Goal: Transaction & Acquisition: Purchase product/service

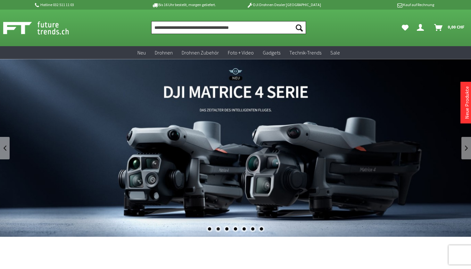
click at [272, 30] on input "Produkt, Marke, Kategorie, EAN, Artikelnummer…" at bounding box center [228, 27] width 155 height 13
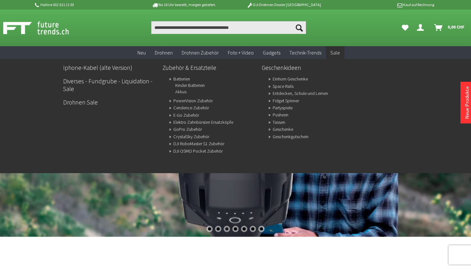
click at [335, 52] on span "Sale" at bounding box center [335, 52] width 10 height 6
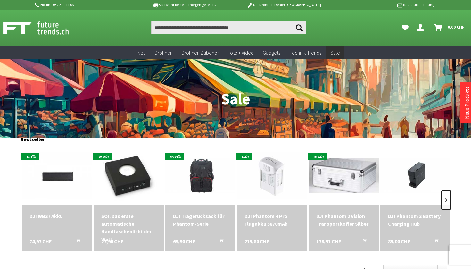
click at [447, 196] on link at bounding box center [446, 199] width 10 height 19
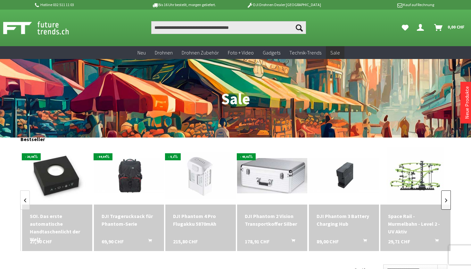
scroll to position [0, 72]
click at [447, 196] on link at bounding box center [446, 199] width 10 height 19
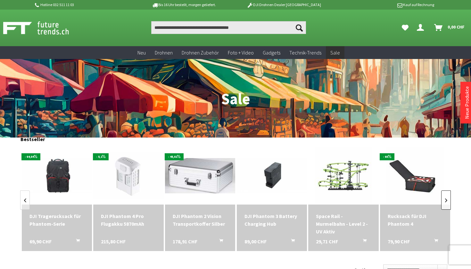
click at [447, 196] on link at bounding box center [446, 199] width 10 height 19
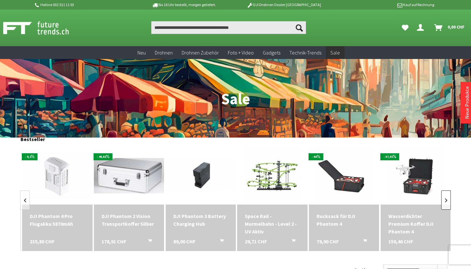
click at [447, 196] on link at bounding box center [446, 199] width 10 height 19
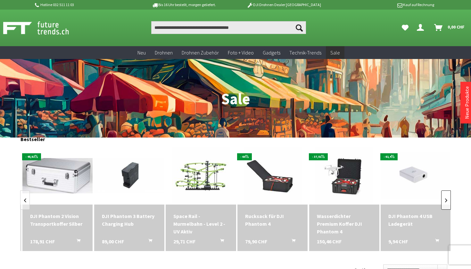
click at [447, 196] on link at bounding box center [446, 199] width 10 height 19
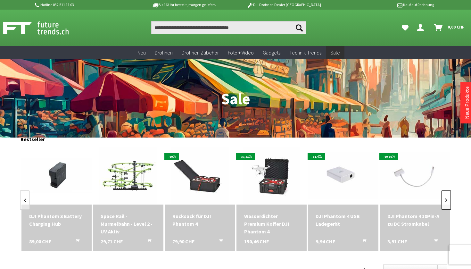
click at [447, 196] on link at bounding box center [446, 199] width 10 height 19
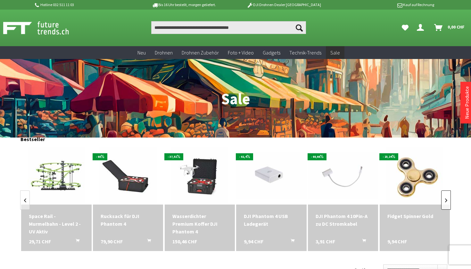
click at [447, 196] on link at bounding box center [446, 199] width 10 height 19
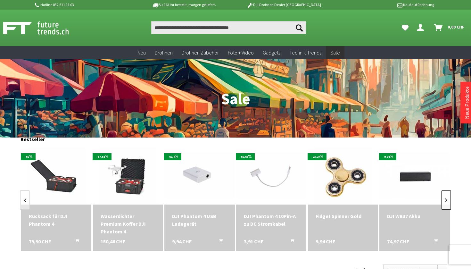
click at [447, 196] on link at bounding box center [446, 199] width 10 height 19
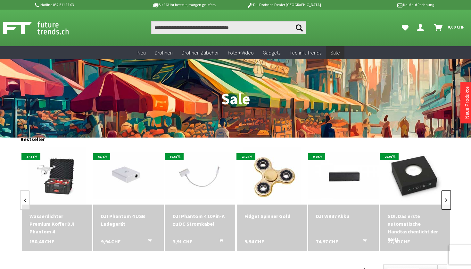
click at [447, 196] on link at bounding box center [446, 199] width 10 height 19
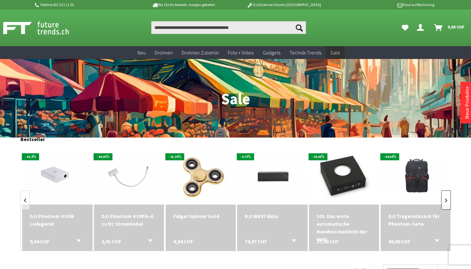
click at [447, 196] on link at bounding box center [446, 199] width 10 height 19
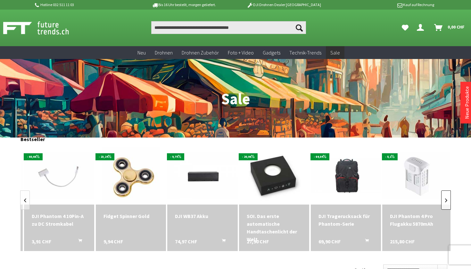
click at [447, 196] on link at bounding box center [446, 199] width 10 height 19
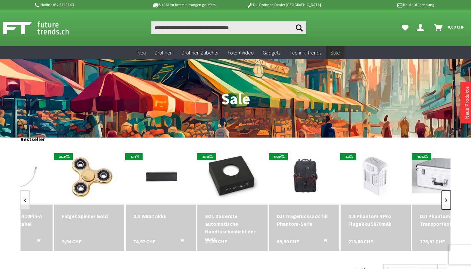
click at [447, 196] on link at bounding box center [446, 199] width 10 height 19
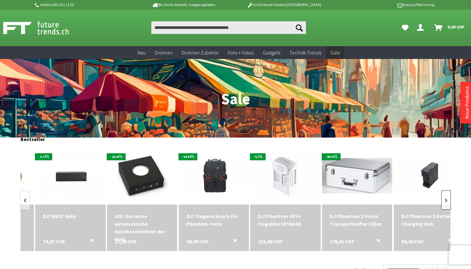
click at [447, 196] on link at bounding box center [446, 199] width 10 height 19
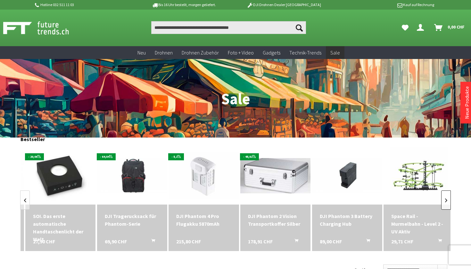
click at [447, 196] on link at bounding box center [446, 199] width 10 height 19
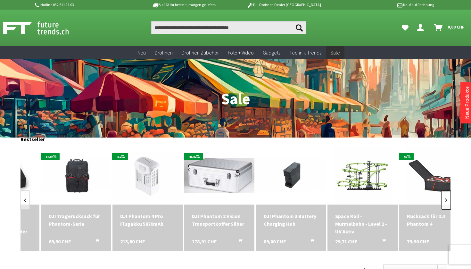
click at [447, 196] on link at bounding box center [446, 199] width 10 height 19
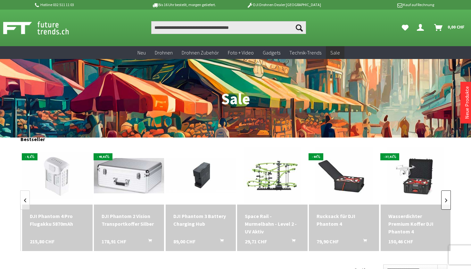
click at [447, 196] on link at bounding box center [446, 199] width 10 height 19
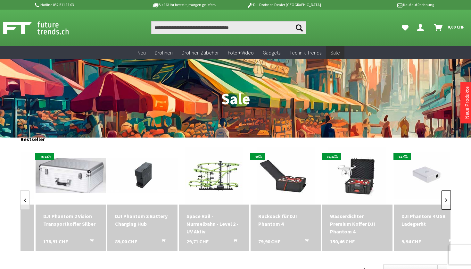
click at [447, 196] on link at bounding box center [446, 199] width 10 height 19
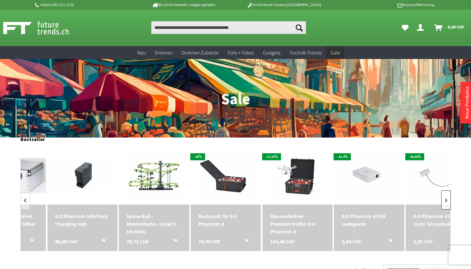
click at [447, 196] on link at bounding box center [446, 199] width 10 height 19
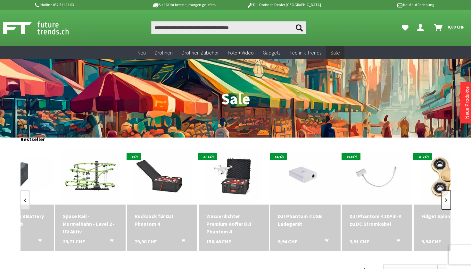
click at [447, 196] on link at bounding box center [446, 199] width 10 height 19
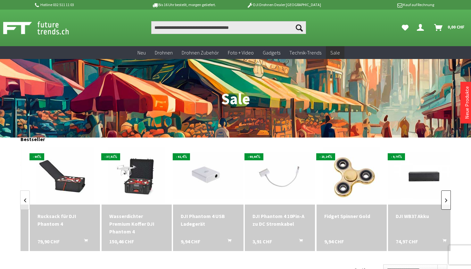
click at [447, 196] on link at bounding box center [446, 199] width 10 height 19
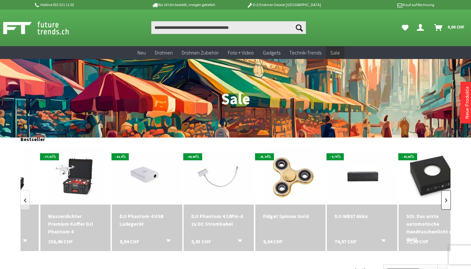
click at [447, 196] on link at bounding box center [446, 199] width 10 height 19
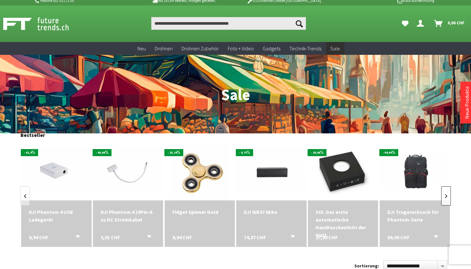
scroll to position [0, 646]
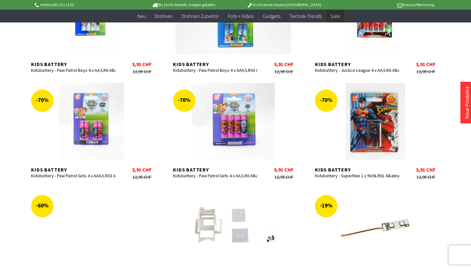
scroll to position [788, 0]
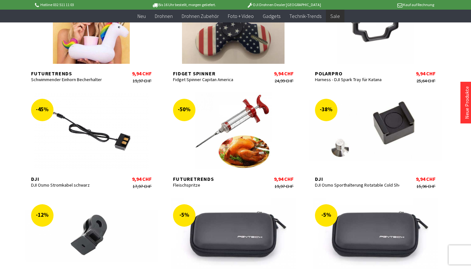
scroll to position [1661, 0]
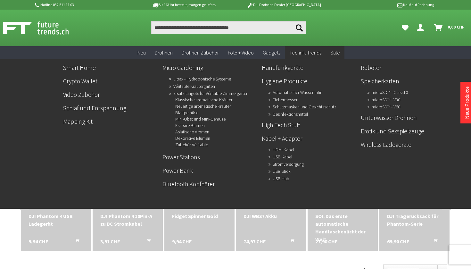
click at [298, 52] on span "Technik-Trends" at bounding box center [305, 52] width 32 height 6
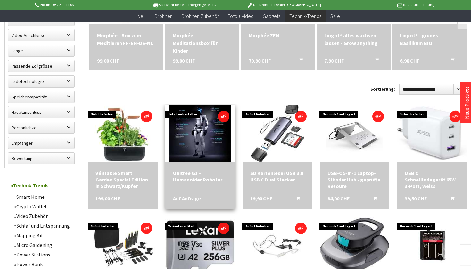
scroll to position [261, 0]
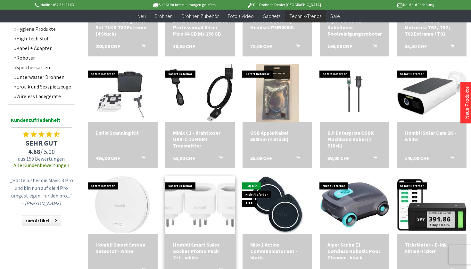
scroll to position [526, 0]
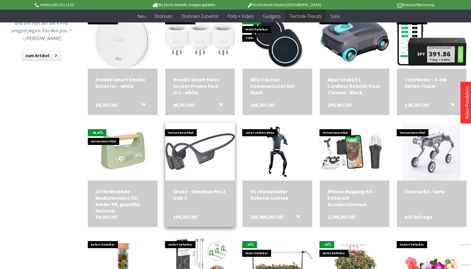
scroll to position [691, 0]
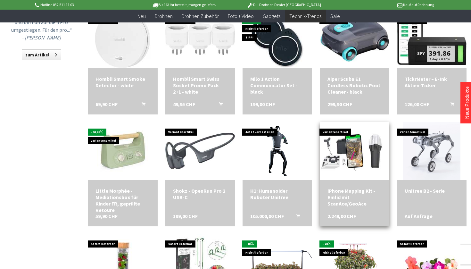
click at [363, 181] on div "iPhone Mapping Kit - Emlid mit ScanAce/GeoAce 2.249,00 CHF" at bounding box center [355, 203] width 70 height 46
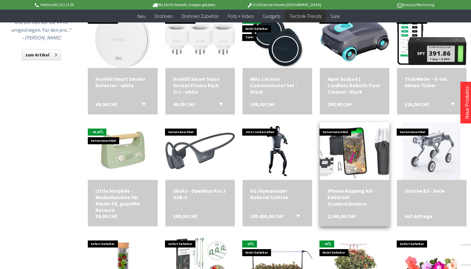
click at [343, 132] on img at bounding box center [354, 151] width 97 height 55
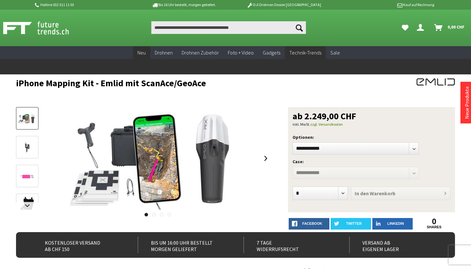
click at [146, 54] on span "Neu" at bounding box center [142, 52] width 8 height 6
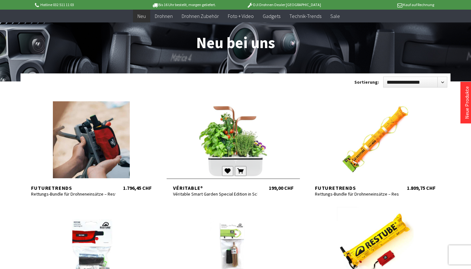
scroll to position [48, 0]
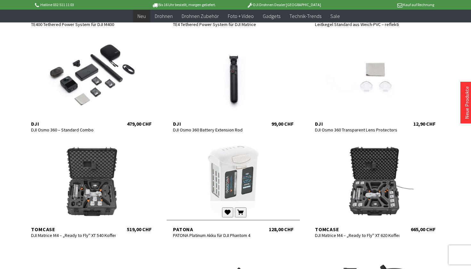
scroll to position [740, 0]
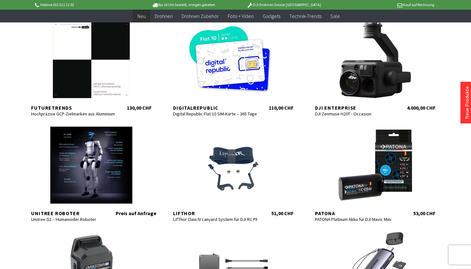
scroll to position [1338, 0]
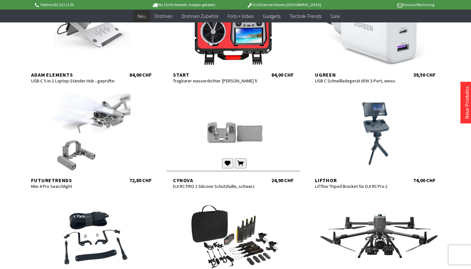
scroll to position [1718, 0]
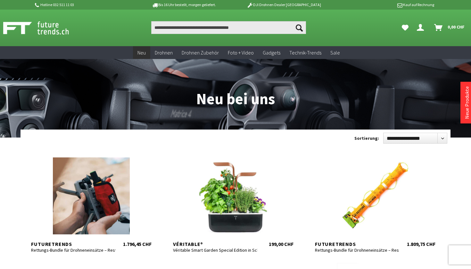
click at [227, 34] on div "Suchen Suchen Dein Konto Menü schließen Dein Konto Anmelden oder registrieren Ü…" at bounding box center [235, 28] width 471 height 37
click at [223, 29] on input "Produkt, Marke, Kategorie, EAN, Artikelnummer…" at bounding box center [228, 27] width 155 height 13
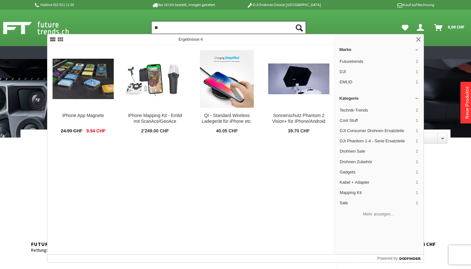
type input "*"
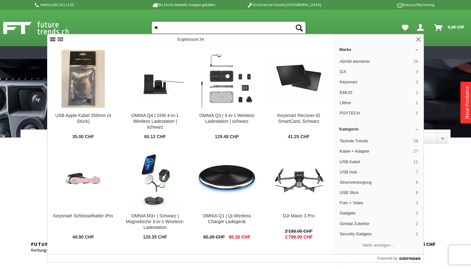
type input "*"
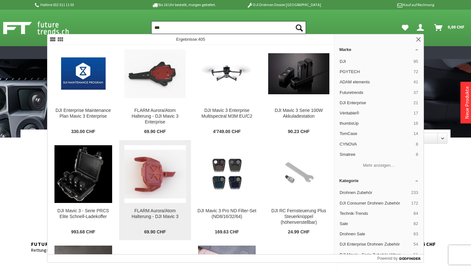
scroll to position [2044, 0]
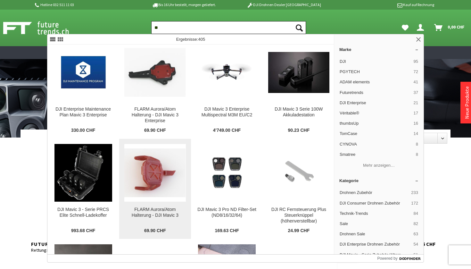
type input "*"
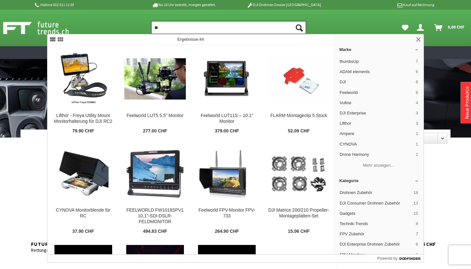
type input "*"
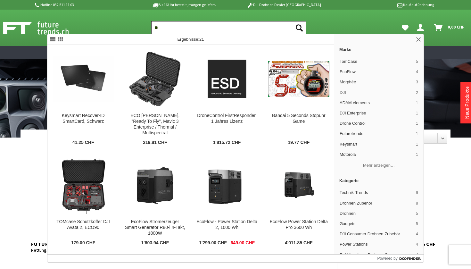
type input "*"
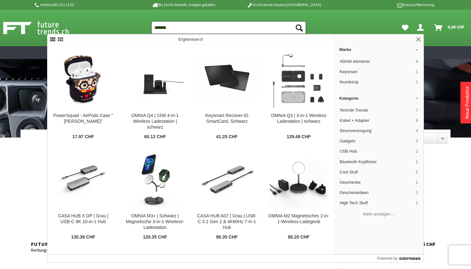
type input "*******"
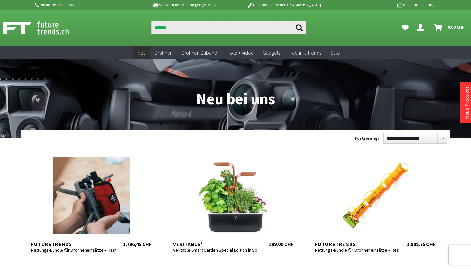
click at [74, 19] on div "Suchen ******* Suchen Dein Konto Menü schließen Dein Konto Anmelden oder regist…" at bounding box center [235, 28] width 471 height 37
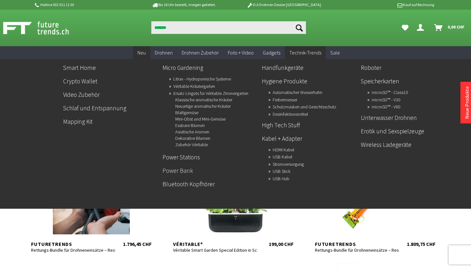
click at [175, 171] on link "Power Bank" at bounding box center [210, 170] width 94 height 11
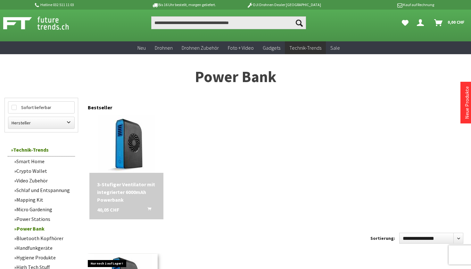
scroll to position [5, 0]
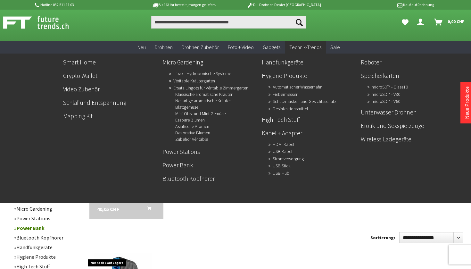
click at [177, 177] on link "Bluetooth Kopfhörer" at bounding box center [210, 178] width 94 height 11
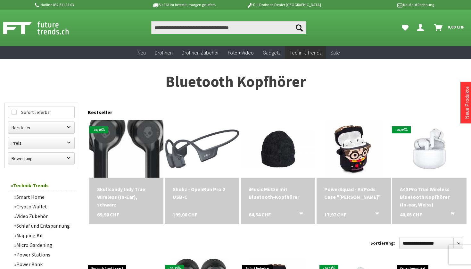
scroll to position [0, 0]
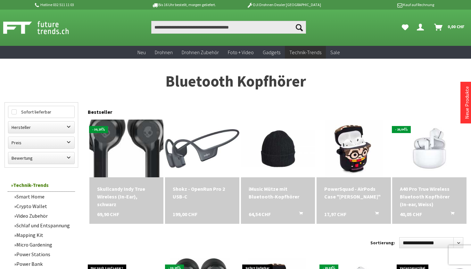
click at [132, 146] on img at bounding box center [126, 148] width 83 height 81
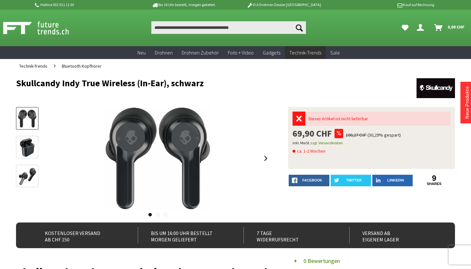
click at [28, 150] on img at bounding box center [27, 147] width 15 height 19
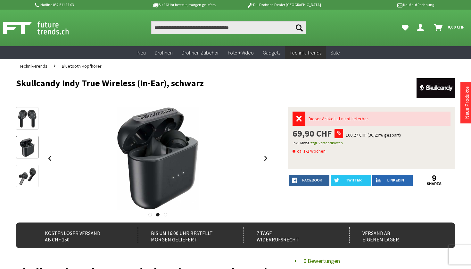
click at [22, 170] on img at bounding box center [27, 176] width 19 height 19
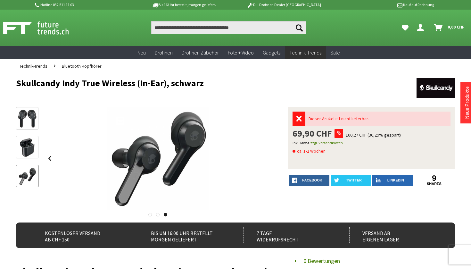
click at [33, 121] on img at bounding box center [27, 119] width 19 height 18
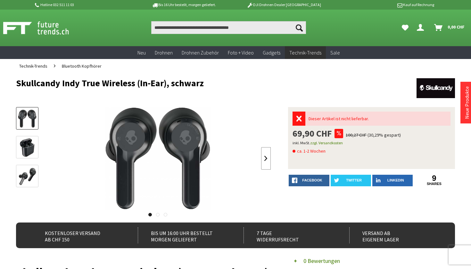
click at [267, 160] on link at bounding box center [266, 158] width 10 height 22
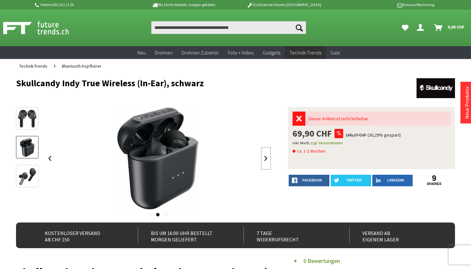
click at [265, 162] on link at bounding box center [266, 158] width 10 height 22
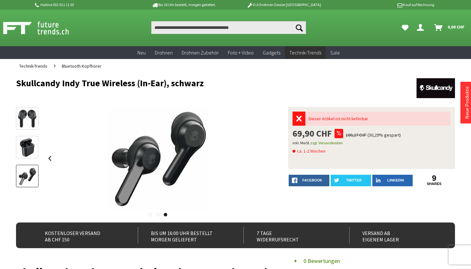
click at [265, 162] on div at bounding box center [158, 158] width 226 height 103
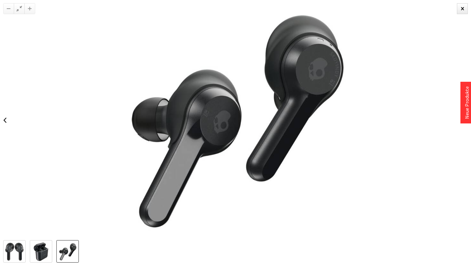
click at [468, 9] on div at bounding box center [235, 120] width 471 height 240
click at [471, 3] on div at bounding box center [235, 120] width 471 height 240
click at [464, 4] on div at bounding box center [462, 8] width 11 height 11
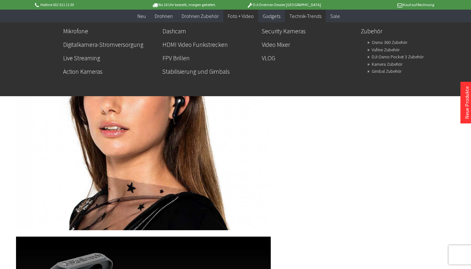
scroll to position [853, 0]
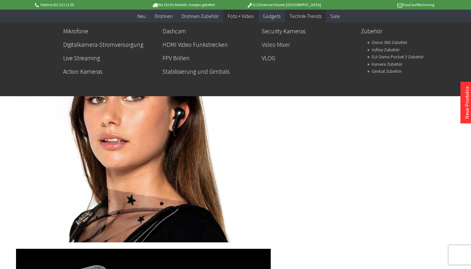
click at [265, 44] on link "Video Mixer" at bounding box center [309, 44] width 94 height 11
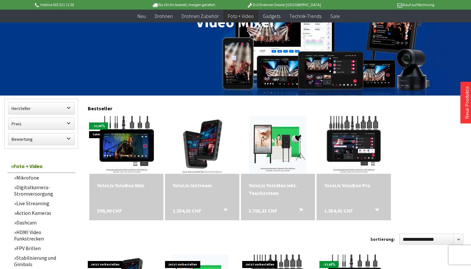
scroll to position [109, 0]
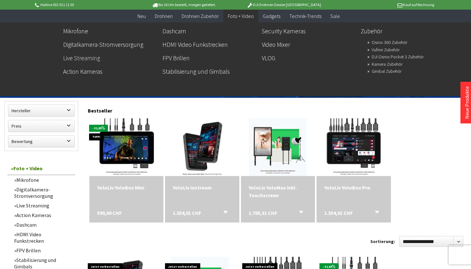
click at [73, 57] on link "Live Streaming" at bounding box center [110, 58] width 94 height 11
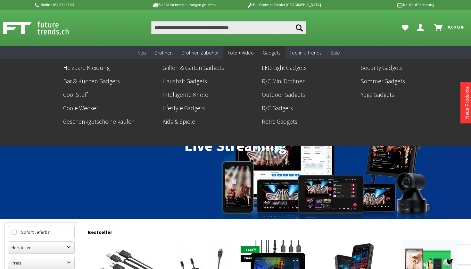
click at [272, 83] on link "R/C Mini Drohnen" at bounding box center [309, 81] width 94 height 11
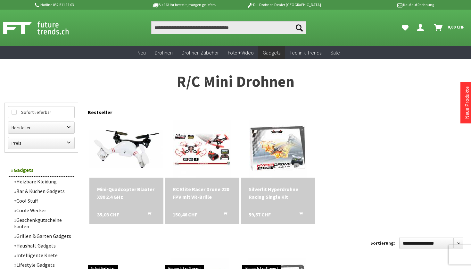
scroll to position [0, 0]
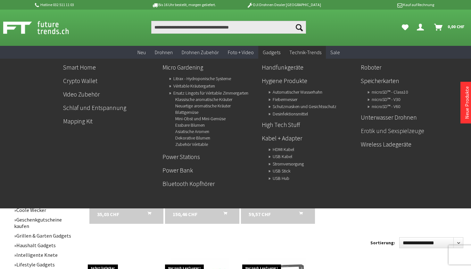
click at [368, 134] on link "Erotik und Sexspielzeuge" at bounding box center [408, 130] width 94 height 11
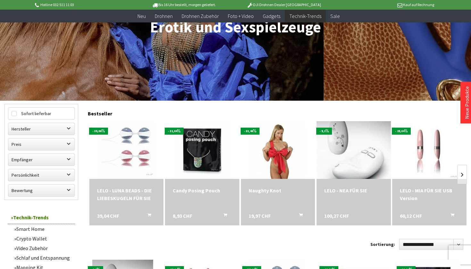
scroll to position [104, 1]
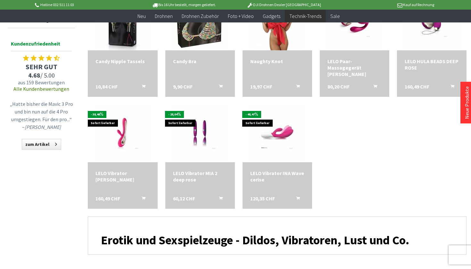
scroll to position [485, 0]
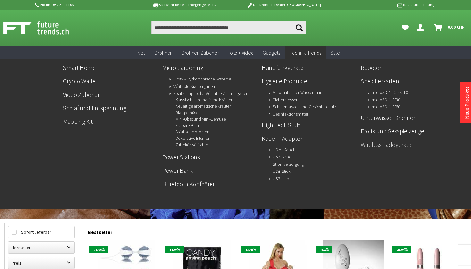
click at [385, 142] on link "Wireless Ladegeräte" at bounding box center [408, 144] width 94 height 11
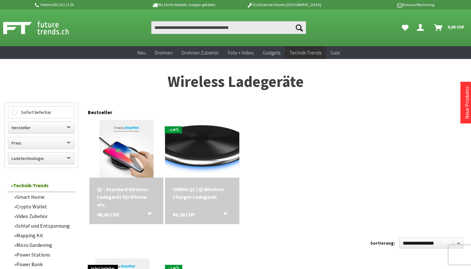
click at [190, 136] on img at bounding box center [202, 148] width 104 height 51
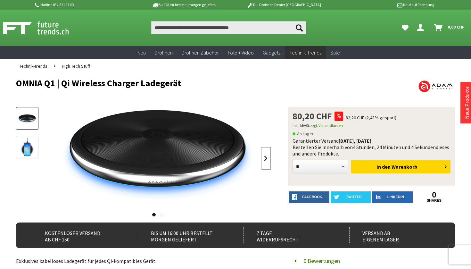
click at [262, 157] on link at bounding box center [266, 158] width 10 height 22
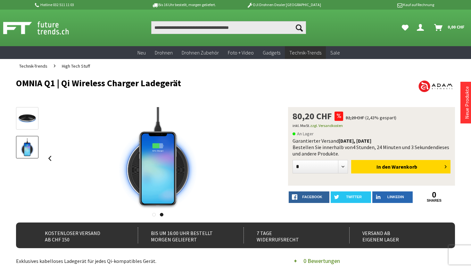
click at [262, 157] on div at bounding box center [158, 158] width 226 height 103
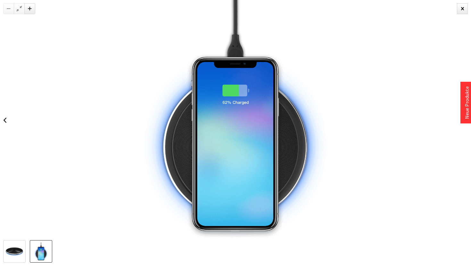
click at [57, 202] on div at bounding box center [235, 120] width 471 height 240
click at [460, 13] on div at bounding box center [462, 8] width 11 height 11
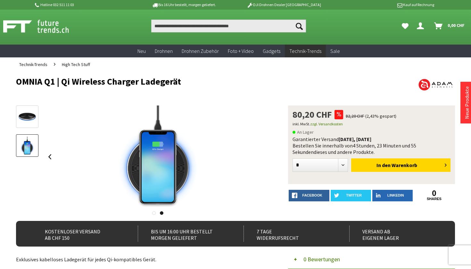
scroll to position [1, 0]
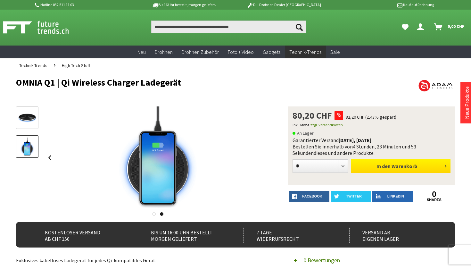
click at [364, 168] on button "In den Warenkorb" at bounding box center [400, 165] width 99 height 13
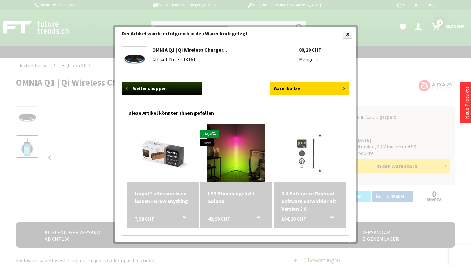
click at [388, 140] on div at bounding box center [235, 134] width 471 height 269
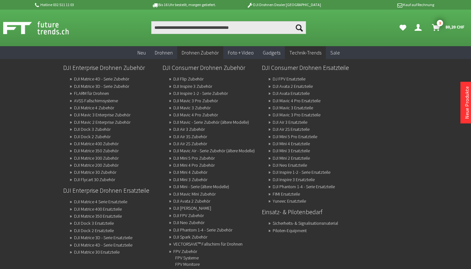
scroll to position [0, 0]
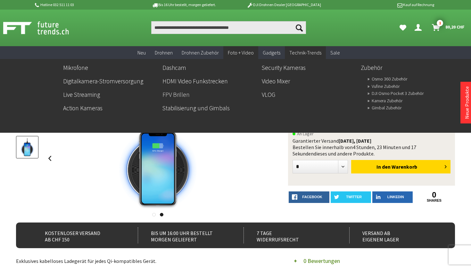
click at [170, 98] on link "FPV Brillen" at bounding box center [210, 94] width 94 height 11
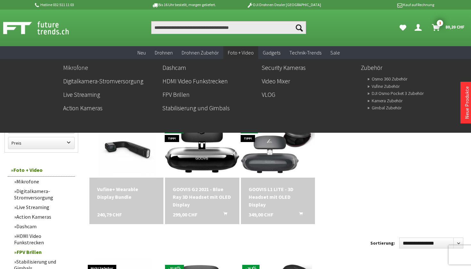
click at [87, 70] on link "Mikrofone" at bounding box center [110, 67] width 94 height 11
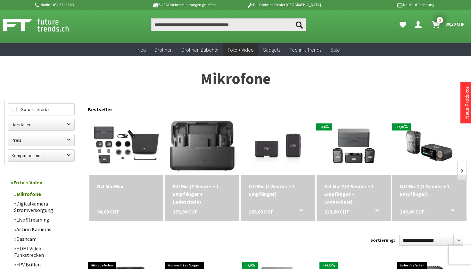
scroll to position [3, 0]
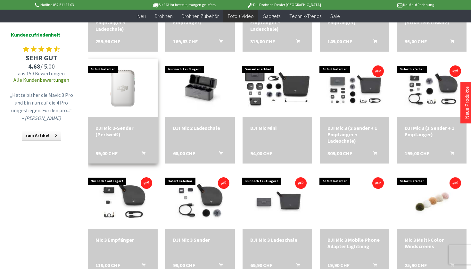
scroll to position [296, 0]
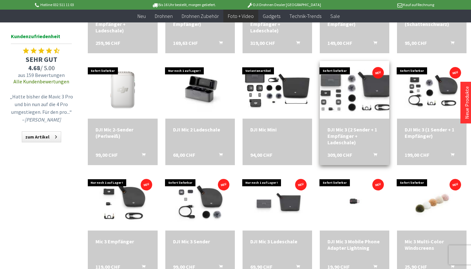
click at [349, 94] on img at bounding box center [354, 89] width 97 height 73
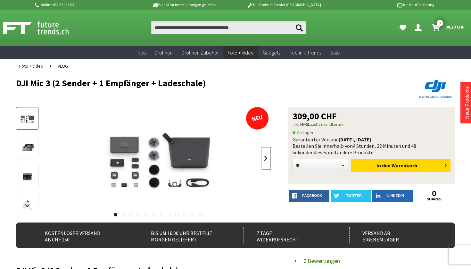
click at [267, 158] on link at bounding box center [266, 158] width 10 height 22
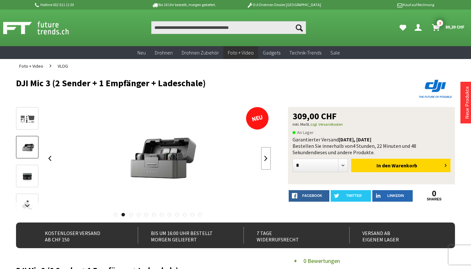
click at [267, 158] on link at bounding box center [266, 158] width 10 height 22
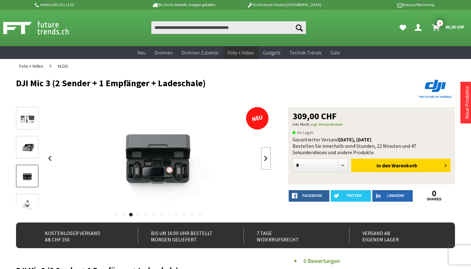
click at [267, 158] on link at bounding box center [266, 158] width 10 height 22
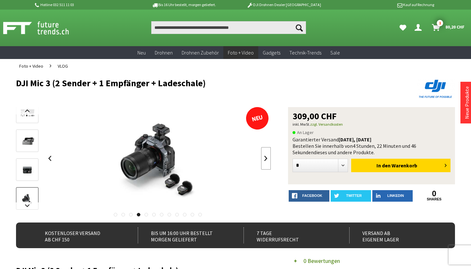
click at [267, 158] on link at bounding box center [266, 158] width 10 height 22
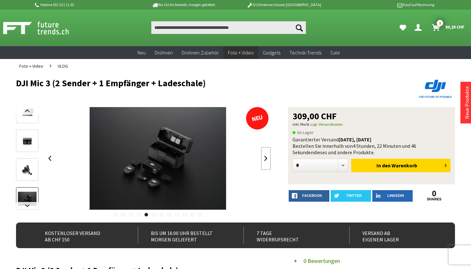
click at [267, 158] on link at bounding box center [266, 158] width 10 height 22
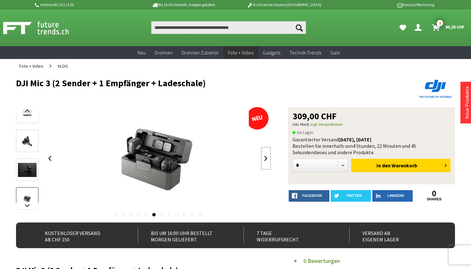
click at [267, 158] on link at bounding box center [266, 158] width 10 height 22
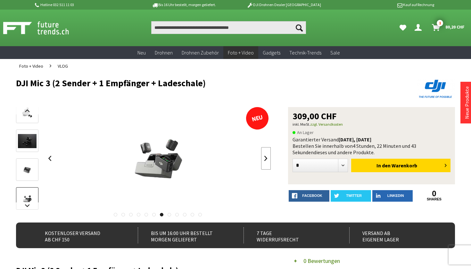
click at [267, 158] on link at bounding box center [266, 158] width 10 height 22
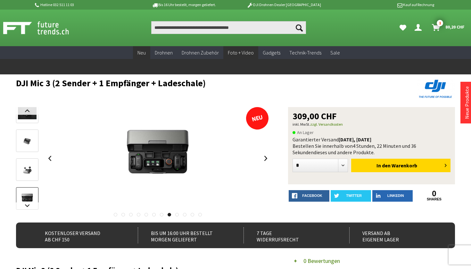
click at [144, 54] on span "Neu" at bounding box center [142, 52] width 8 height 6
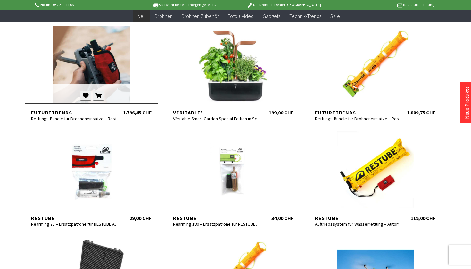
scroll to position [135, 0]
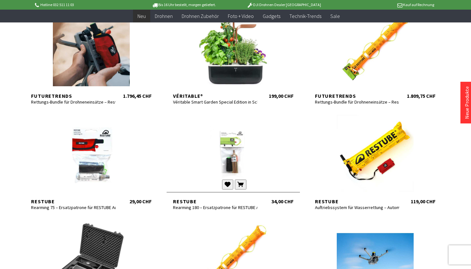
click at [227, 168] on div at bounding box center [233, 153] width 133 height 77
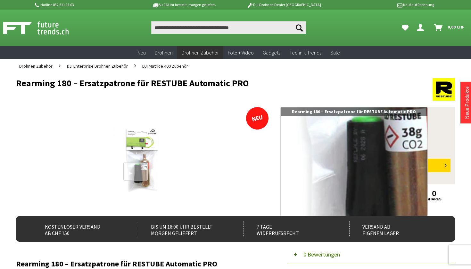
click at [136, 171] on div at bounding box center [135, 172] width 25 height 18
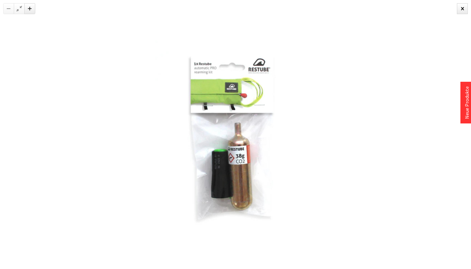
click at [225, 163] on img at bounding box center [235, 134] width 269 height 269
click at [133, 166] on img at bounding box center [235, 134] width 269 height 269
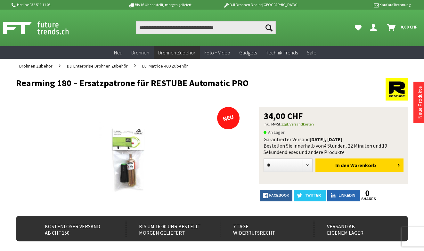
click at [123, 163] on img at bounding box center [130, 158] width 103 height 103
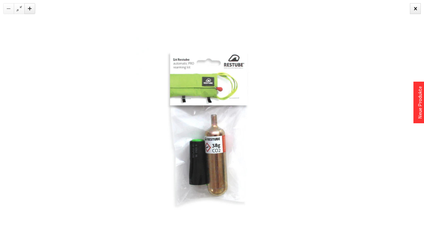
click at [115, 103] on img at bounding box center [212, 125] width 251 height 251
click at [86, 110] on div at bounding box center [212, 125] width 424 height 251
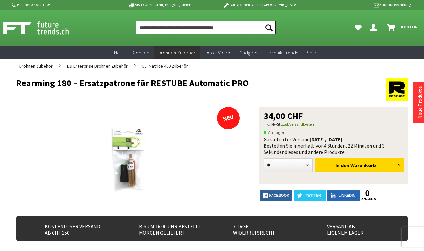
click at [175, 27] on input "Produkt, Marke, Kategorie, EAN, Artikelnummer…" at bounding box center [206, 27] width 140 height 13
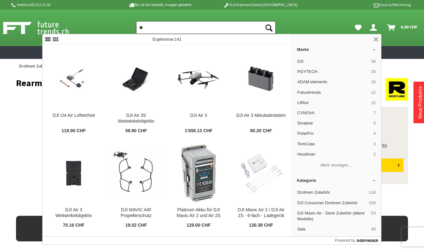
type input "*"
click at [329, 24] on ul "Suchen Suchen Dein Konto Menü schließen Dein Konto Anmelden oder registrieren Ü…" at bounding box center [275, 27] width 297 height 13
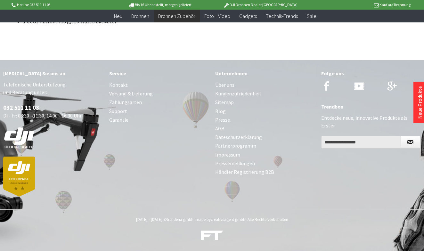
scroll to position [409, 0]
click at [163, 147] on div "Rufen Sie uns an Telefonische Unterstützung und Beratung unter: 032 511 11 03 D…" at bounding box center [212, 135] width 424 height 150
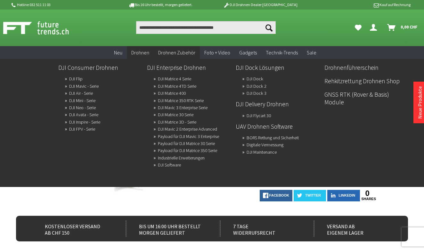
scroll to position [0, 0]
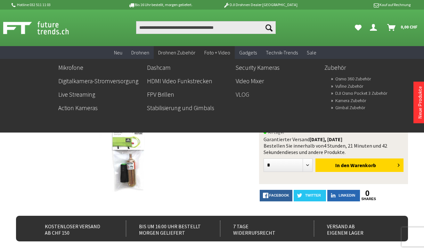
click at [243, 93] on link "VLOG" at bounding box center [278, 94] width 84 height 11
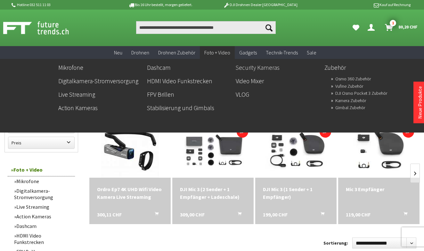
click at [251, 69] on link "Security Kameras" at bounding box center [278, 67] width 84 height 11
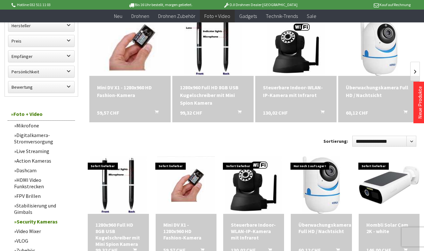
scroll to position [96, 0]
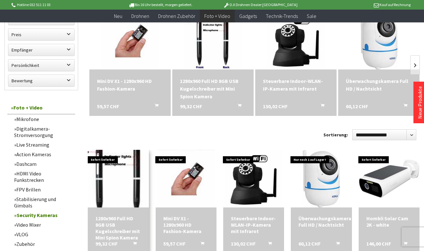
click at [122, 172] on img at bounding box center [118, 178] width 81 height 81
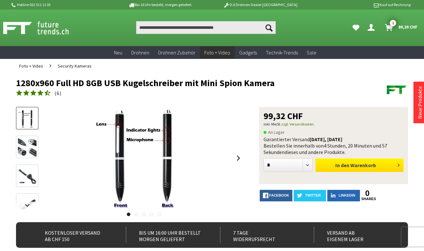
click at [338, 163] on span "In den" at bounding box center [343, 165] width 14 height 6
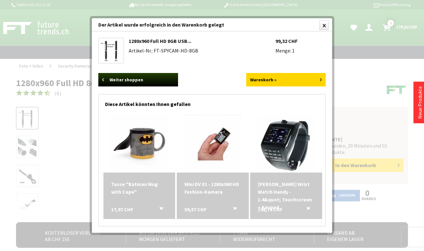
click at [332, 162] on div at bounding box center [212, 125] width 424 height 251
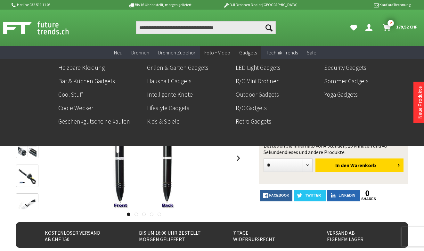
click at [256, 96] on link "Outdoor Gadgets" at bounding box center [278, 94] width 84 height 11
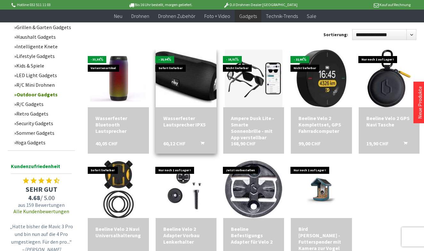
scroll to position [196, 0]
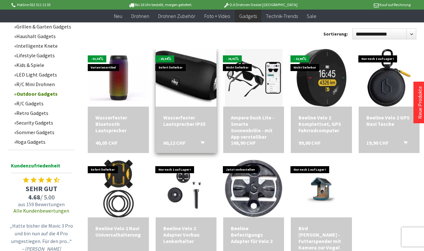
click at [196, 83] on img at bounding box center [186, 78] width 85 height 69
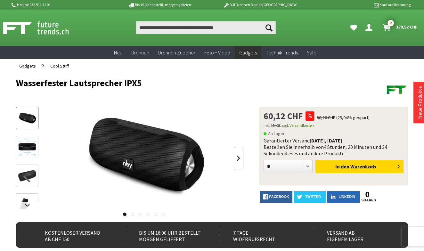
click at [241, 158] on link at bounding box center [239, 158] width 10 height 22
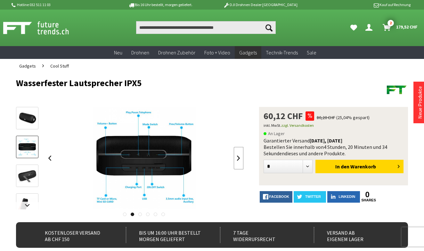
click at [241, 158] on link at bounding box center [239, 158] width 10 height 22
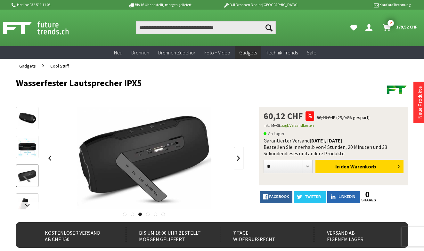
click at [241, 158] on link at bounding box center [239, 158] width 10 height 22
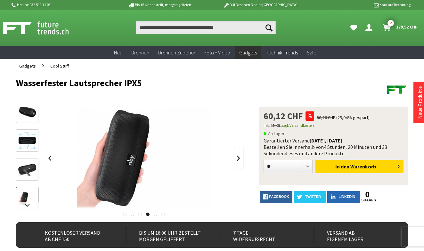
click at [241, 158] on link at bounding box center [239, 158] width 10 height 22
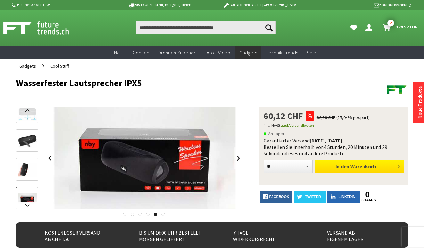
click at [337, 166] on span "In den" at bounding box center [343, 166] width 14 height 6
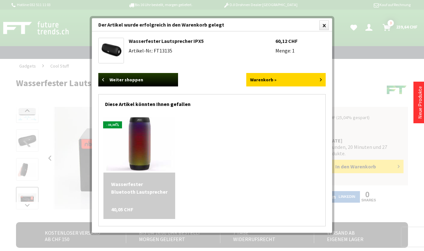
click at [369, 183] on div at bounding box center [212, 125] width 424 height 251
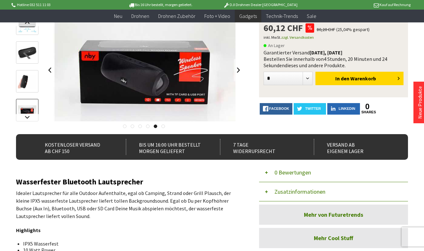
scroll to position [55, 0]
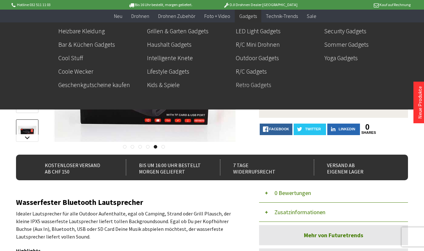
click at [243, 85] on link "Retro Gadgets" at bounding box center [278, 84] width 84 height 11
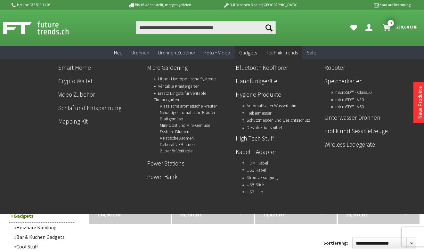
click at [71, 82] on link "Crypto Wallet" at bounding box center [100, 81] width 84 height 11
click at [249, 81] on link "Handfunkgeräte" at bounding box center [278, 81] width 84 height 11
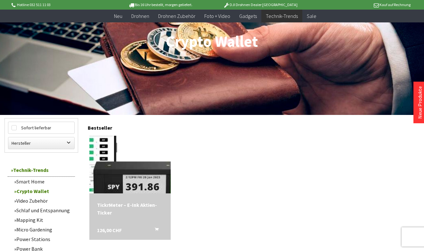
scroll to position [91, 0]
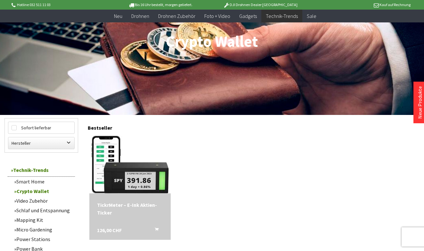
click at [131, 195] on div "TickrMeter – E-Ink Aktien-Ticker 126,00 CHF In den Warenkorb" at bounding box center [129, 217] width 81 height 46
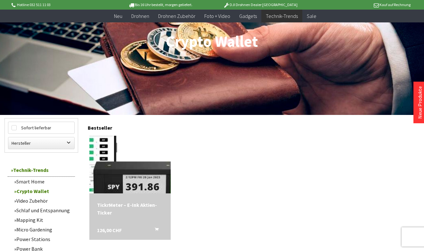
click at [126, 183] on img at bounding box center [130, 164] width 108 height 81
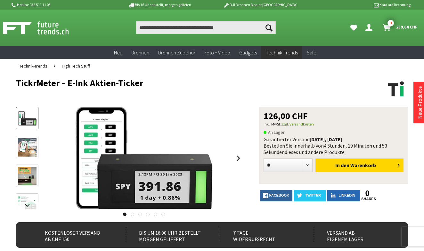
click at [32, 141] on img at bounding box center [27, 147] width 19 height 19
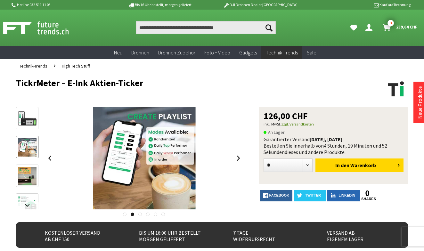
click at [32, 167] on link at bounding box center [27, 176] width 22 height 22
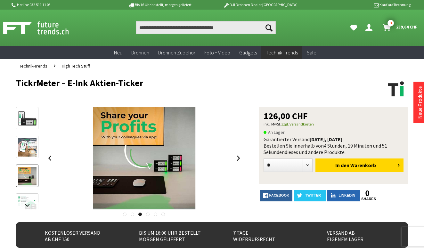
click at [32, 189] on div at bounding box center [27, 193] width 22 height 173
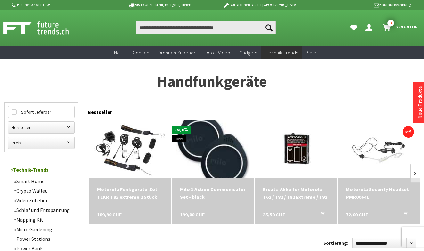
click at [209, 150] on img at bounding box center [213, 149] width 74 height 81
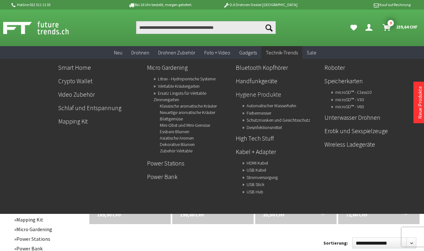
click at [251, 95] on link "Hygiene Produkte" at bounding box center [278, 94] width 84 height 11
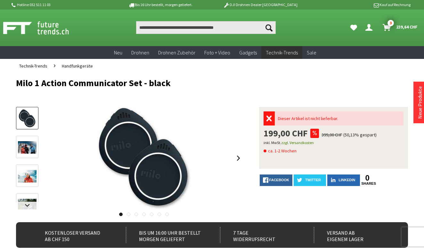
click at [234, 147] on div at bounding box center [144, 158] width 199 height 103
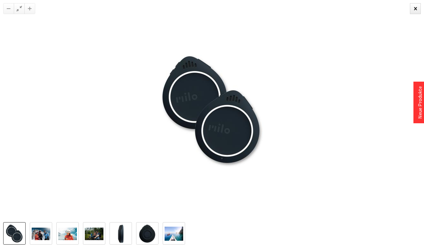
click at [34, 243] on link at bounding box center [41, 233] width 22 height 22
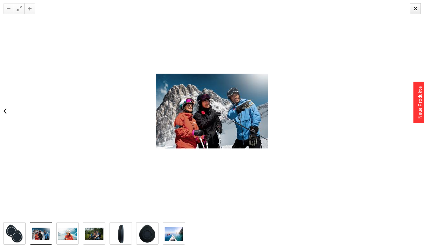
click at [69, 227] on link at bounding box center [67, 233] width 22 height 22
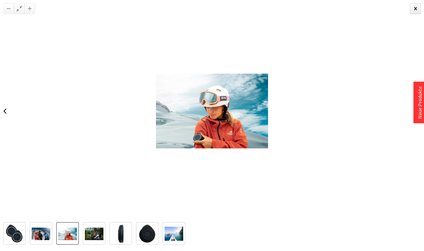
click at [95, 227] on link at bounding box center [94, 233] width 22 height 22
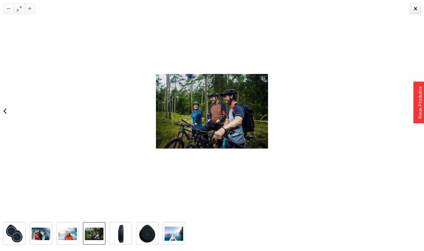
click at [123, 231] on img at bounding box center [120, 234] width 5 height 19
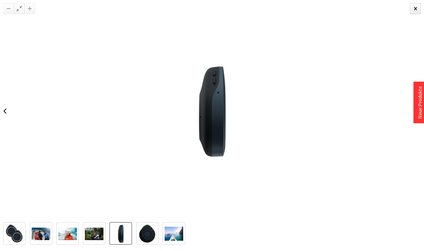
click at [150, 230] on img at bounding box center [147, 234] width 17 height 19
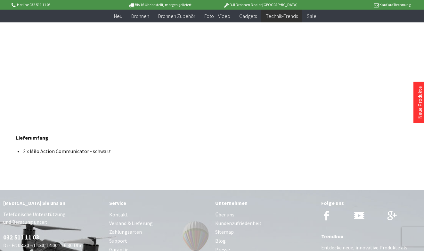
scroll to position [437, 0]
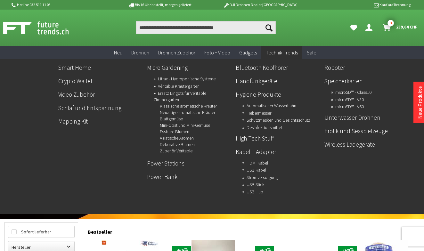
click at [175, 163] on link "Power Stations" at bounding box center [189, 163] width 84 height 11
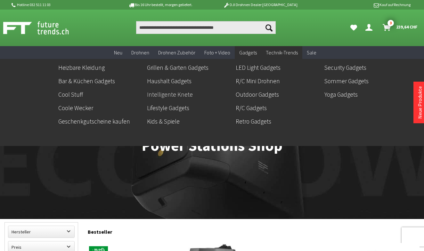
click at [180, 96] on link "Intelligente Knete" at bounding box center [189, 94] width 84 height 11
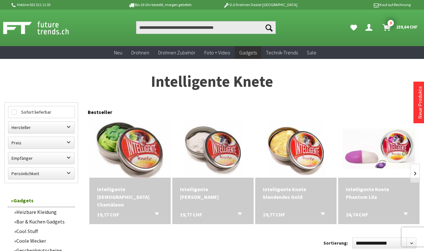
click at [156, 143] on img at bounding box center [130, 148] width 114 height 57
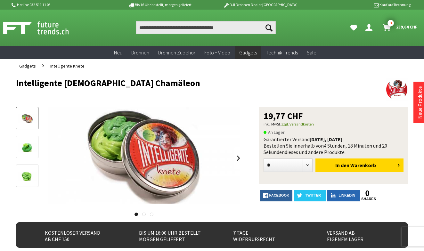
click at [156, 143] on img at bounding box center [144, 155] width 192 height 97
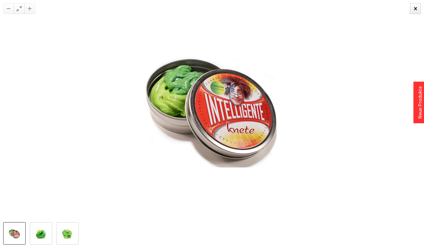
click at [67, 241] on link at bounding box center [67, 233] width 22 height 22
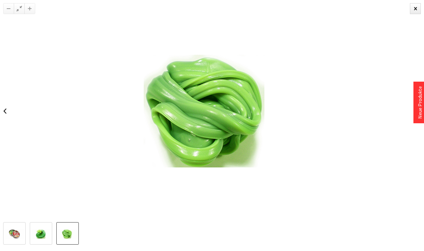
click at [46, 230] on img at bounding box center [41, 233] width 19 height 9
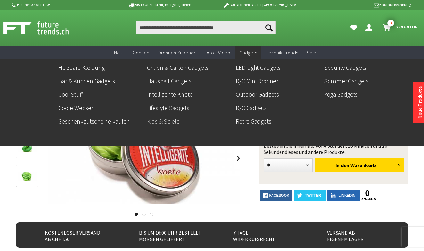
click at [163, 120] on link "Kids & Spiele" at bounding box center [189, 121] width 84 height 11
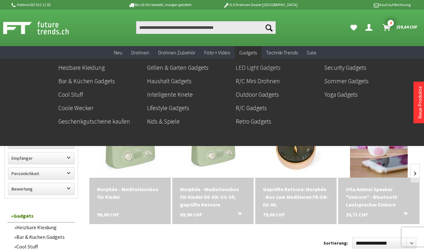
drag, startPoint x: 257, startPoint y: 56, endPoint x: 259, endPoint y: 70, distance: 13.6
click at [333, 84] on link "Sommer Gadgets" at bounding box center [367, 81] width 84 height 11
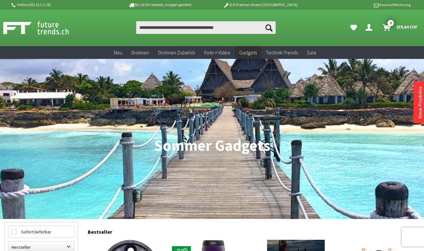
click at [323, 107] on nav "Gadgets [PERSON_NAME] Gadgets" at bounding box center [212, 139] width 424 height 160
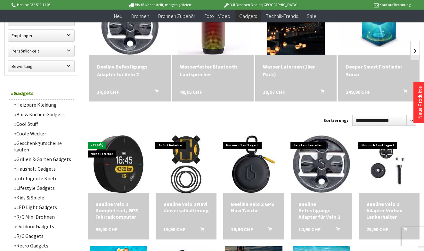
scroll to position [257, 0]
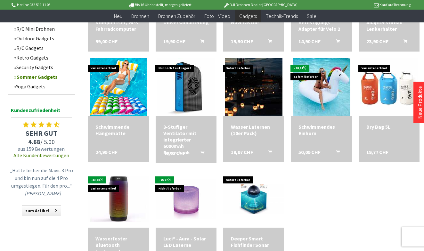
scroll to position [428, 0]
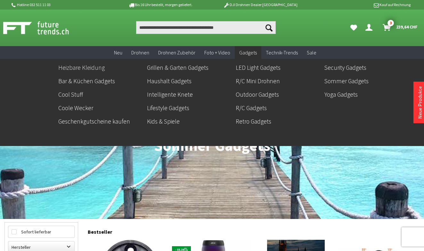
click at [84, 70] on link "Heizbare Kleidung" at bounding box center [100, 67] width 84 height 11
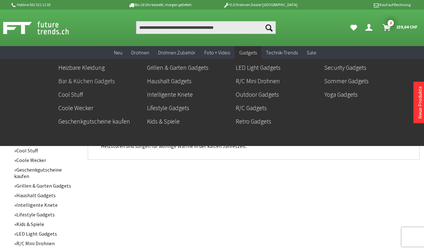
click at [84, 80] on link "Bar & Küchen Gadgets" at bounding box center [100, 81] width 84 height 11
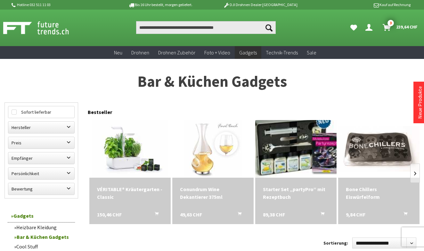
click at [280, 151] on img at bounding box center [296, 149] width 97 height 81
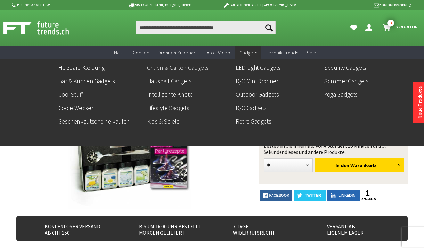
click at [179, 68] on link "Grillen & Garten Gadgets" at bounding box center [189, 67] width 84 height 11
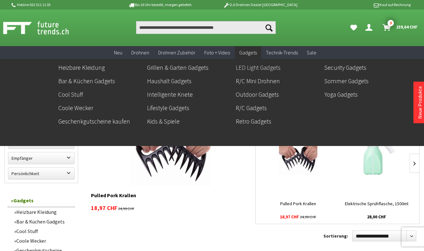
click at [242, 65] on link "LED Light Gadgets" at bounding box center [278, 67] width 84 height 11
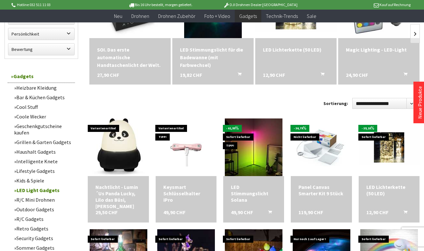
scroll to position [153, 0]
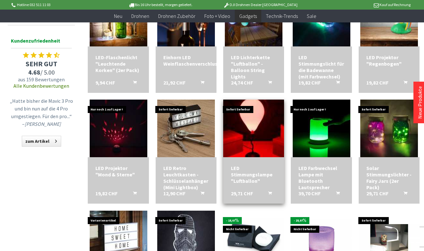
scroll to position [368, 0]
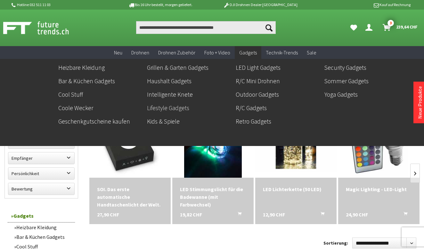
click at [183, 111] on link "Lifestyle Gadgets" at bounding box center [189, 108] width 84 height 11
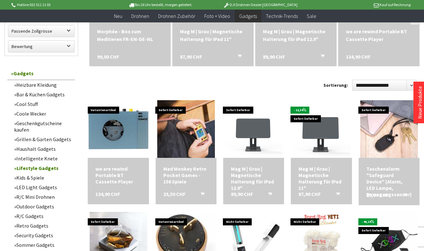
scroll to position [265, 0]
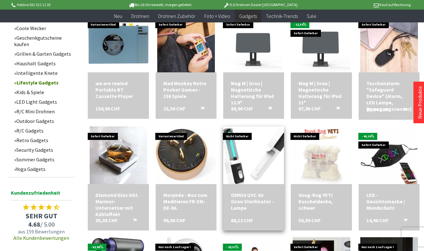
scroll to position [354, 0]
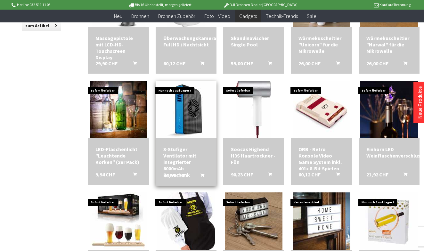
scroll to position [626, 0]
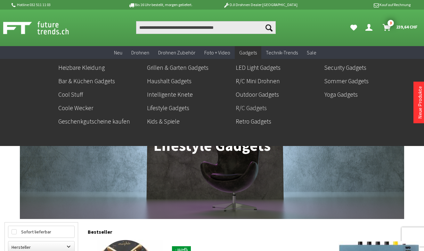
click at [248, 107] on link "R/C Gadgets" at bounding box center [278, 108] width 84 height 11
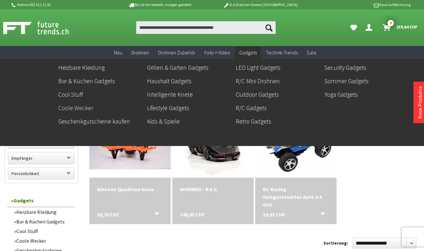
click at [86, 104] on link "Coole Wecker" at bounding box center [100, 108] width 84 height 11
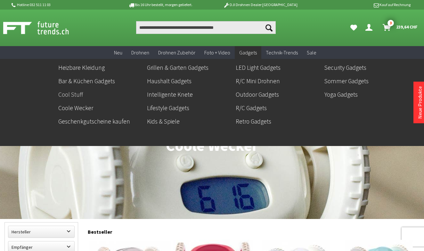
click at [75, 96] on link "Cool Stuff" at bounding box center [100, 94] width 84 height 11
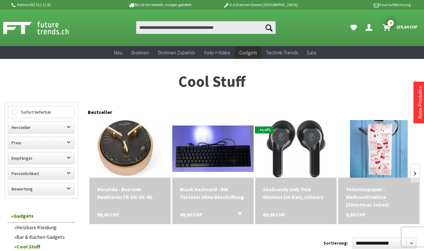
click at [233, 186] on div "Blank Keyboard - Die Tastatur ohne Beschriftung" at bounding box center [213, 193] width 66 height 15
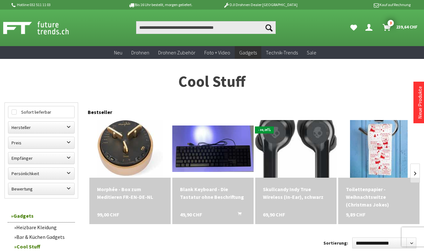
click at [310, 133] on img at bounding box center [296, 149] width 83 height 81
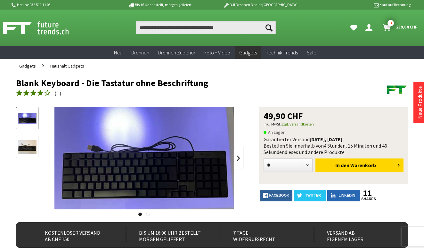
click at [239, 155] on link at bounding box center [239, 158] width 10 height 22
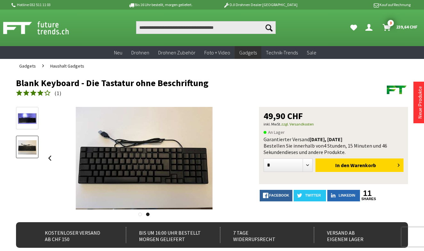
click at [239, 155] on div at bounding box center [144, 158] width 199 height 103
click at [31, 119] on img at bounding box center [27, 118] width 19 height 11
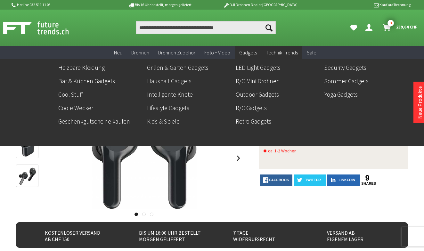
click at [151, 80] on link "Haushalt Gadgets" at bounding box center [189, 81] width 84 height 11
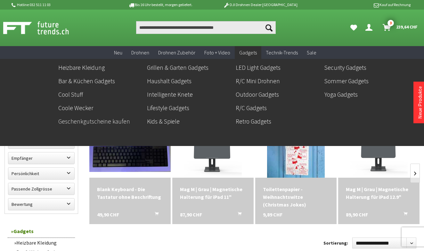
click at [123, 122] on link "Geschenkgutscheine kaufen" at bounding box center [100, 121] width 84 height 11
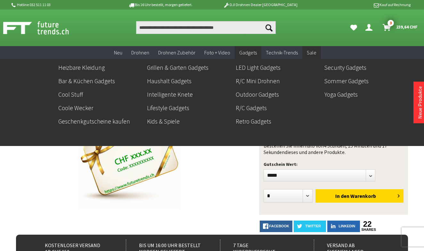
click at [244, 50] on span "Gadgets" at bounding box center [248, 52] width 18 height 6
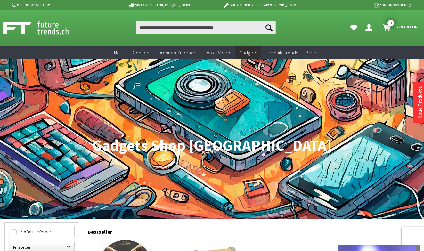
click at [397, 29] on span "239,64 CHF" at bounding box center [406, 27] width 21 height 10
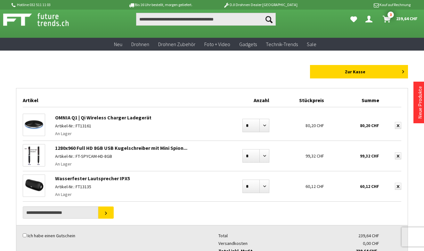
scroll to position [9, 0]
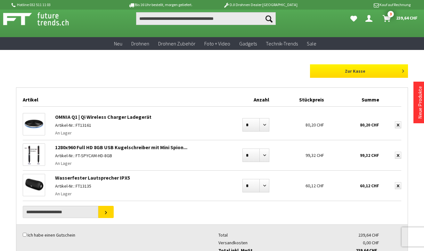
click at [336, 73] on link "Zur Kasse" at bounding box center [359, 70] width 98 height 13
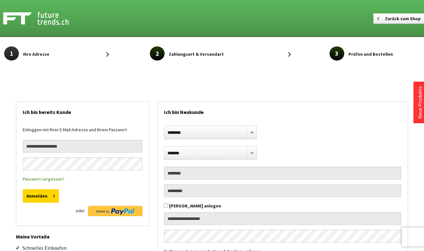
select select "**"
paste input "**********"
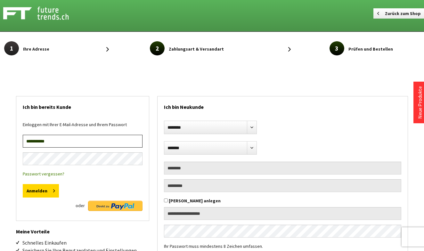
scroll to position [4, 0]
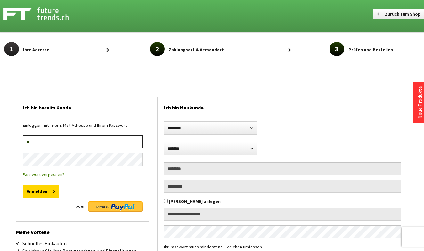
type input "*"
paste input "**********"
type input "**********"
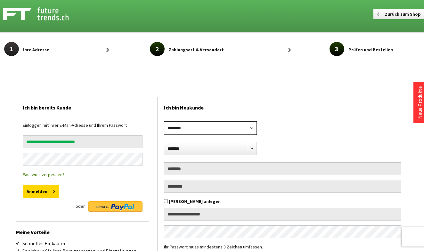
select select "*******"
select select "**"
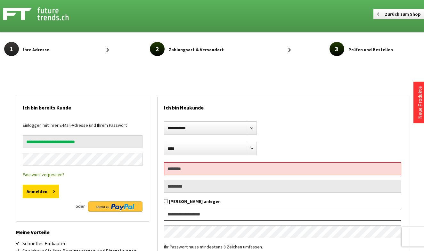
paste input "**********"
type input "**********"
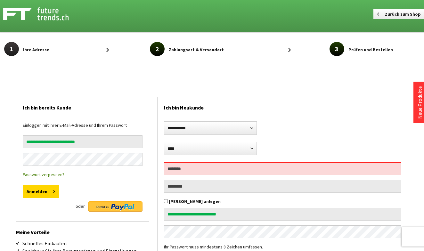
click at [178, 174] on input "text" at bounding box center [283, 169] width 238 height 13
type input "********"
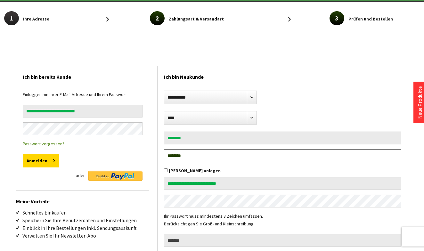
scroll to position [35, 0]
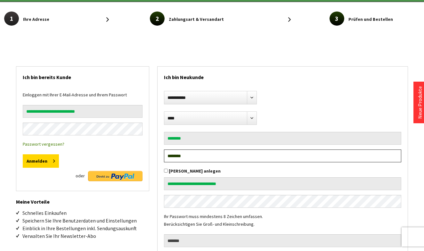
type input "********"
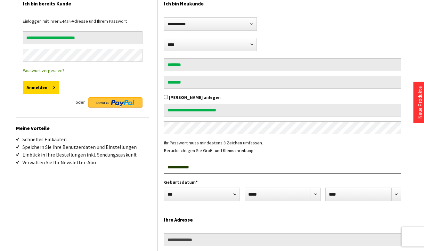
scroll to position [110, 0]
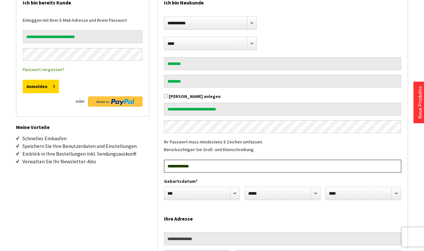
type input "**********"
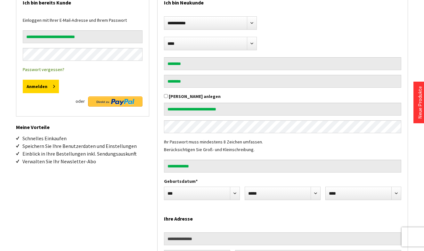
click at [187, 200] on div "**********" at bounding box center [283, 100] width 250 height 216
select select "*"
drag, startPoint x: 254, startPoint y: 189, endPoint x: 252, endPoint y: 232, distance: 42.7
click at [252, 233] on form "**********" at bounding box center [283, 165] width 250 height 346
select select "*"
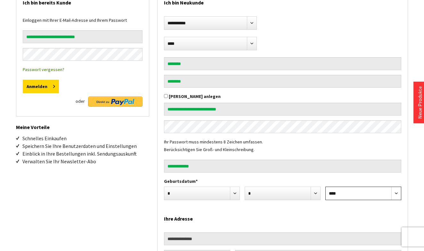
select select "****"
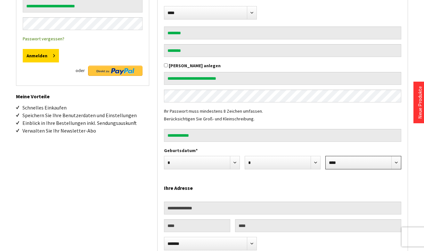
scroll to position [147, 0]
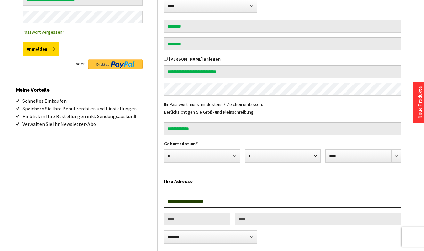
type input "**********"
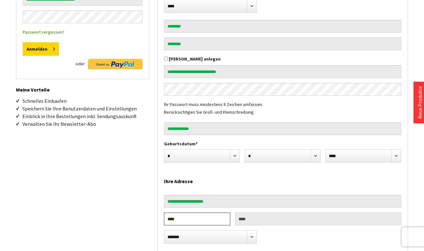
type input "****"
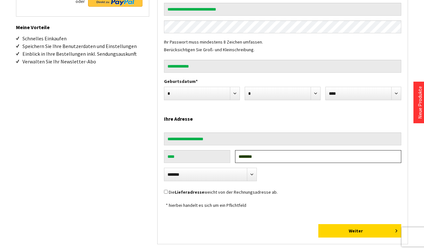
scroll to position [212, 0]
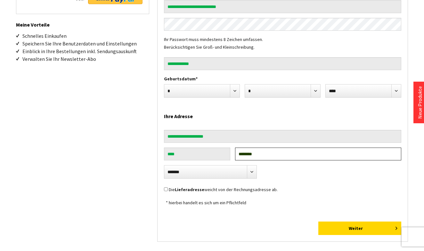
type input "********"
click at [259, 189] on label "Die Lieferadresse weicht von der Rechnungsadresse ab." at bounding box center [223, 190] width 109 height 6
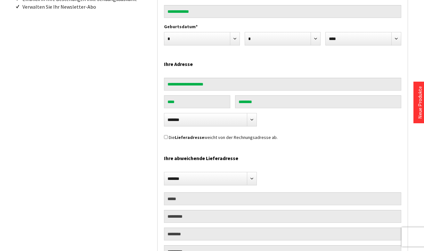
scroll to position [285, 0]
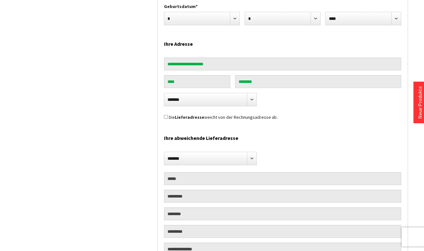
click at [223, 171] on div "**********" at bounding box center [283, 226] width 250 height 160
click at [189, 118] on strong "Lieferadresse" at bounding box center [189, 117] width 29 height 6
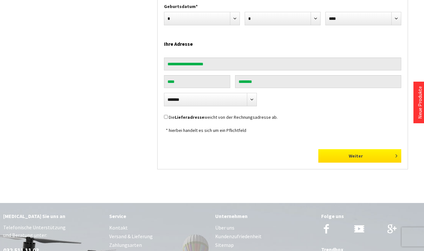
click at [326, 152] on button "Weiter" at bounding box center [360, 155] width 83 height 13
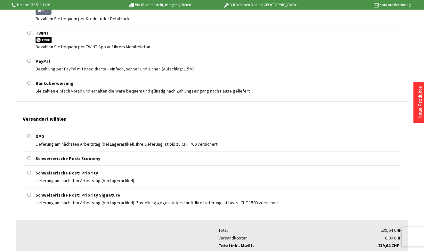
scroll to position [197, 0]
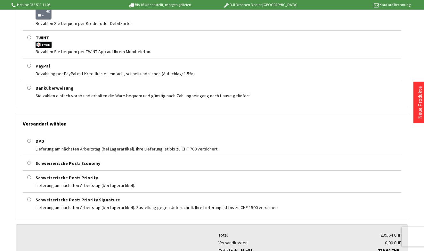
click at [118, 100] on div "Banküberweisung Sie zahlen einfach vorab und erhalten die Ware bequem und günst…" at bounding box center [212, 93] width 379 height 19
click at [38, 88] on label "Banküberweisung" at bounding box center [55, 88] width 38 height 6
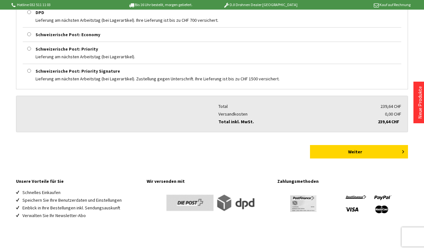
scroll to position [260, 0]
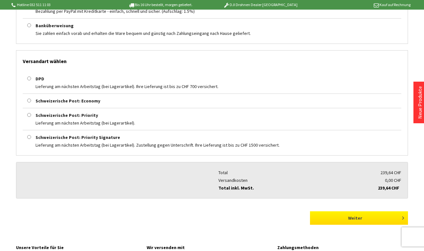
click at [324, 222] on button "Weiter" at bounding box center [359, 218] width 98 height 13
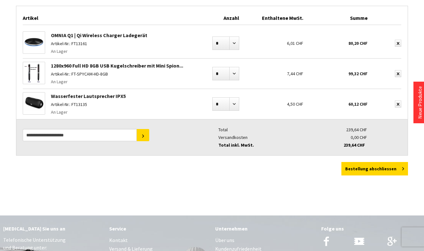
scroll to position [323, 0]
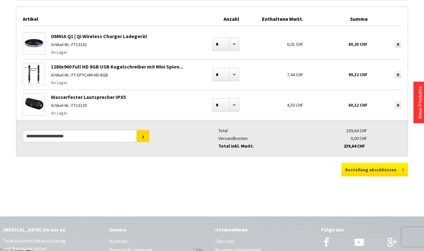
click at [377, 168] on span "Bestellung abschliessen" at bounding box center [371, 170] width 51 height 6
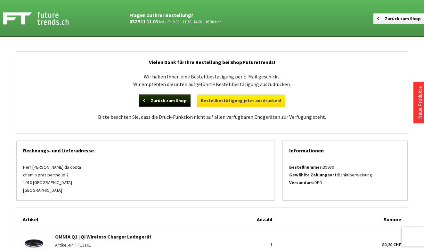
click at [270, 103] on link "Bestellbestätigung jetzt ausdrucken!" at bounding box center [241, 101] width 88 height 12
click at [212, 104] on link "Bestellbestätigung jetzt ausdrucken!" at bounding box center [241, 101] width 88 height 12
click at [231, 108] on div "Wir haben Ihnen eine Bestellbestätigung per E-Mail geschickt. Wir empfehlen die…" at bounding box center [212, 99] width 392 height 67
click at [229, 105] on link "Bestellbestätigung jetzt ausdrucken!" at bounding box center [241, 101] width 88 height 12
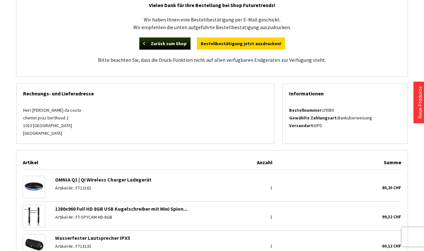
scroll to position [57, 0]
click at [163, 48] on link "Zurück zum Shop" at bounding box center [164, 44] width 51 height 12
